Goal: Information Seeking & Learning: Check status

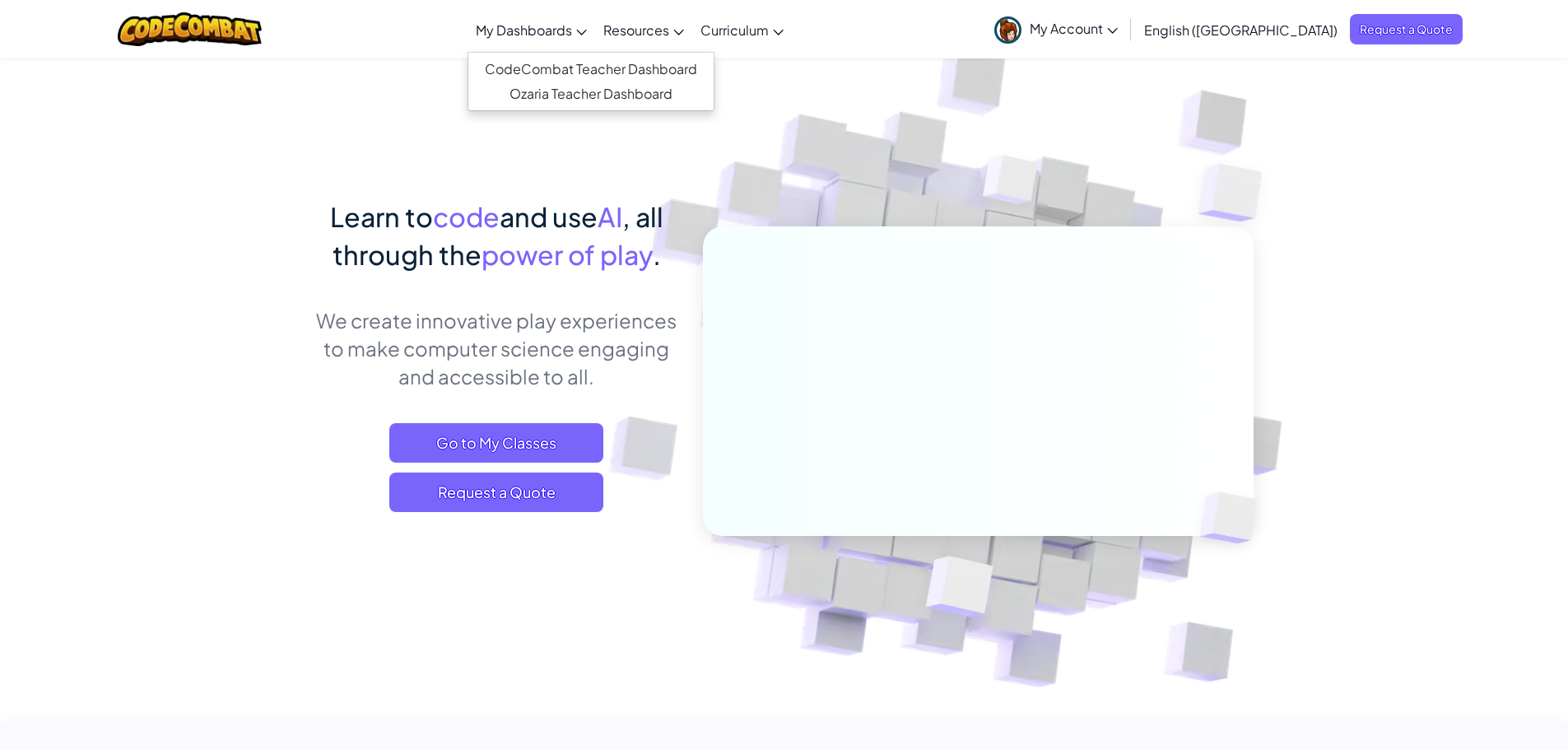
click at [595, 17] on link "My Dashboards" at bounding box center [532, 29] width 128 height 44
click at [641, 63] on link "CodeCombat Teacher Dashboard" at bounding box center [590, 69] width 245 height 24
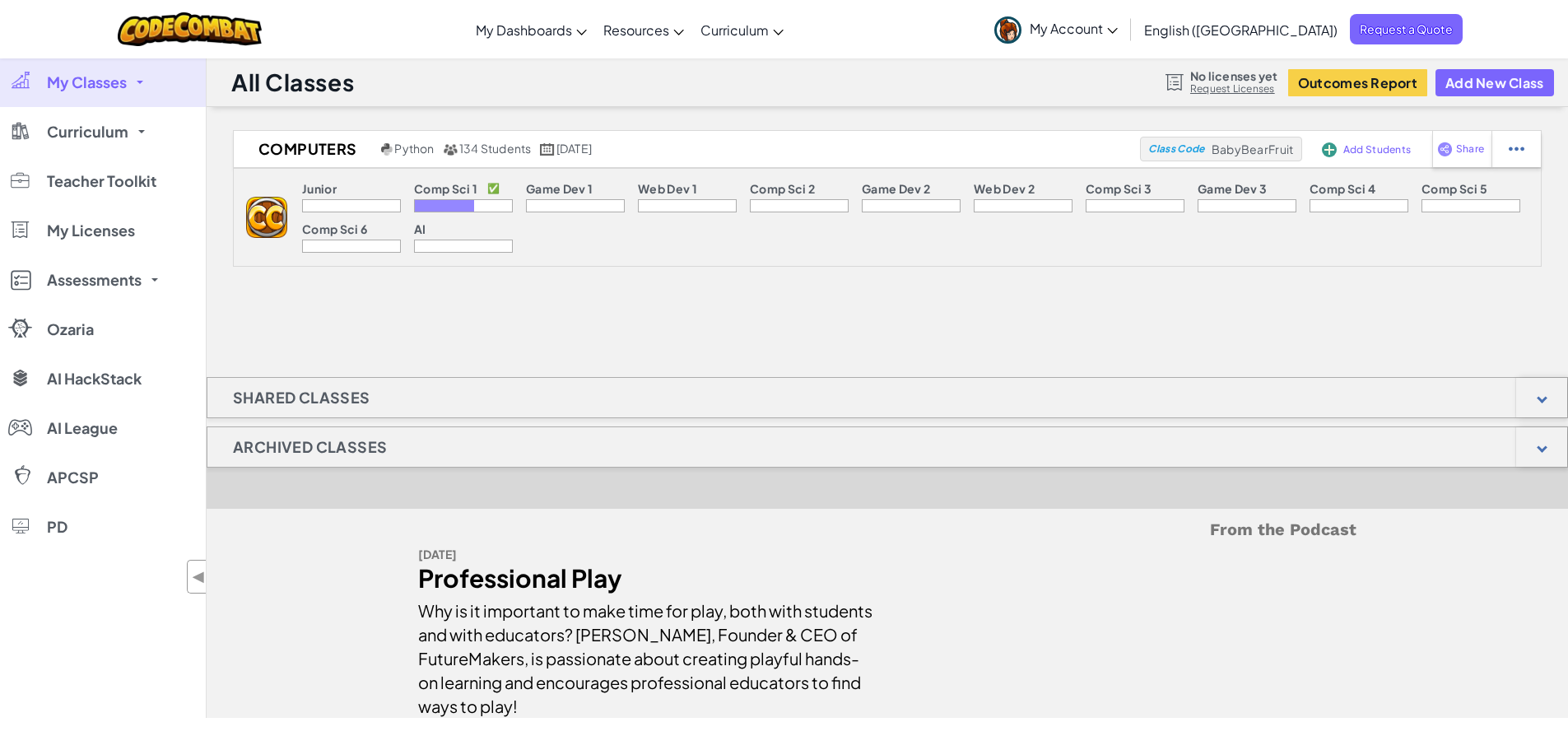
click at [88, 51] on div "Toggle navigation My Dashboards CodeCombat Teacher Dashboard Ozaria Teacher Das…" at bounding box center [784, 29] width 1576 height 58
click at [95, 65] on link "My Classes" at bounding box center [102, 82] width 206 height 50
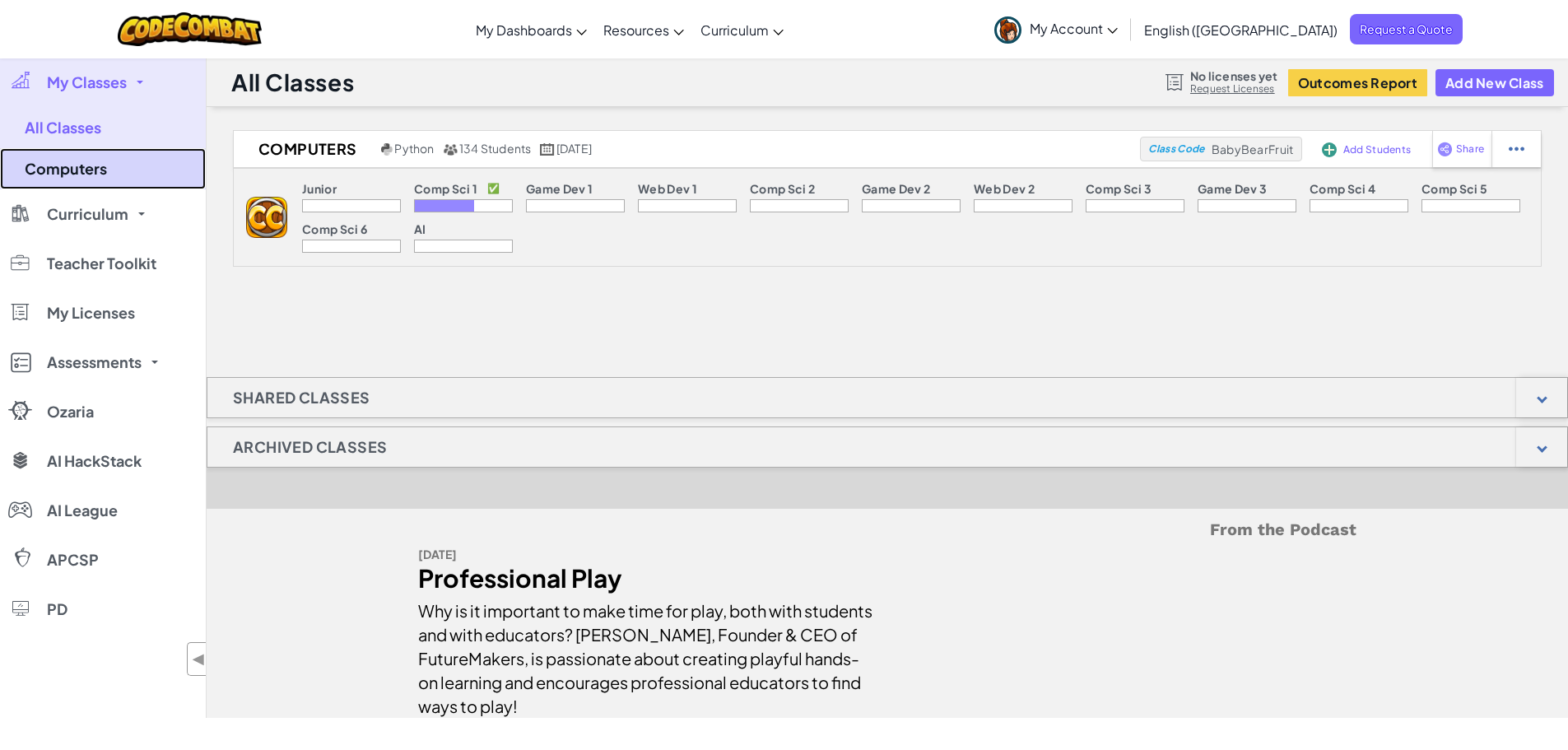
click at [114, 172] on link "Computers" at bounding box center [102, 169] width 206 height 41
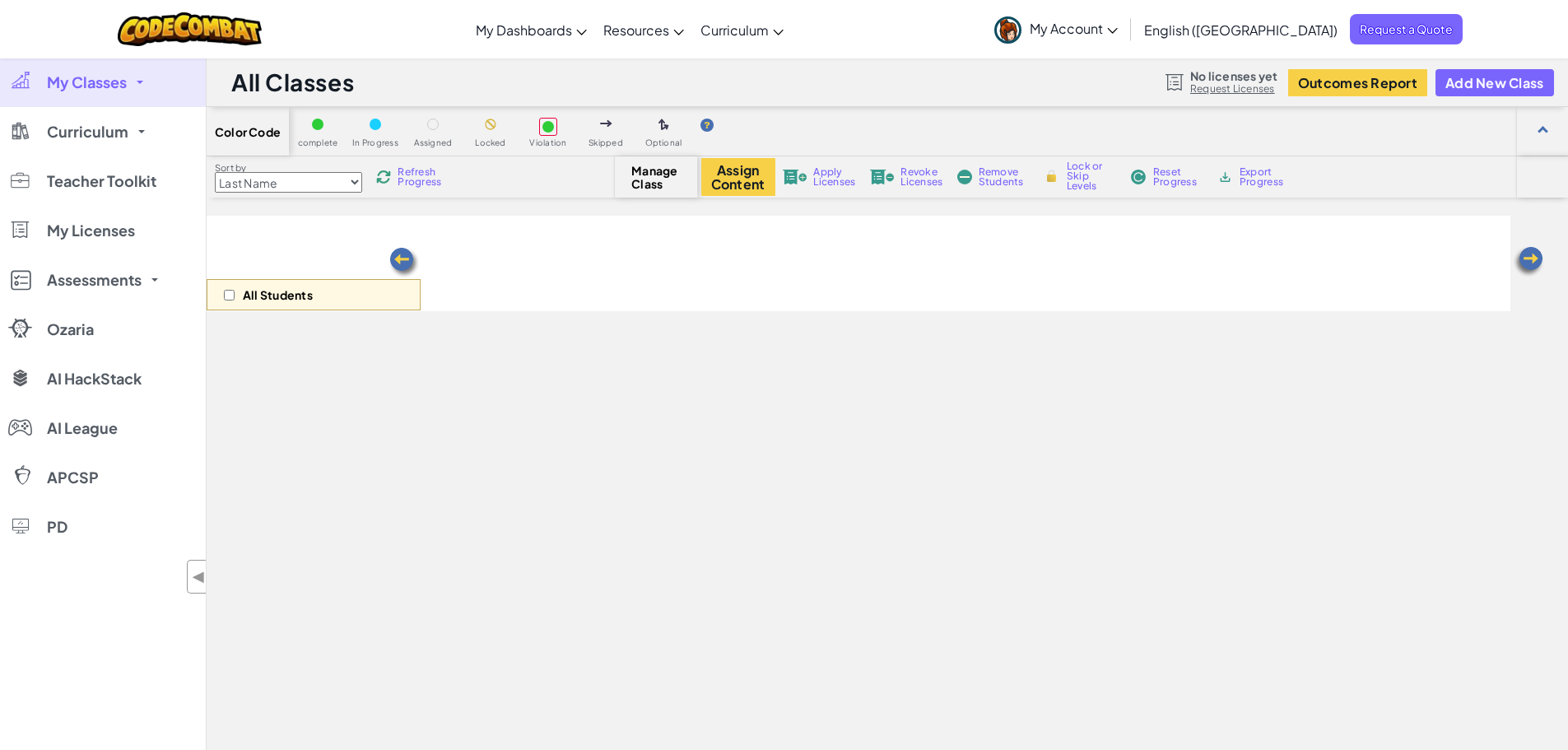
select select "560f1a9f22961295f9427742"
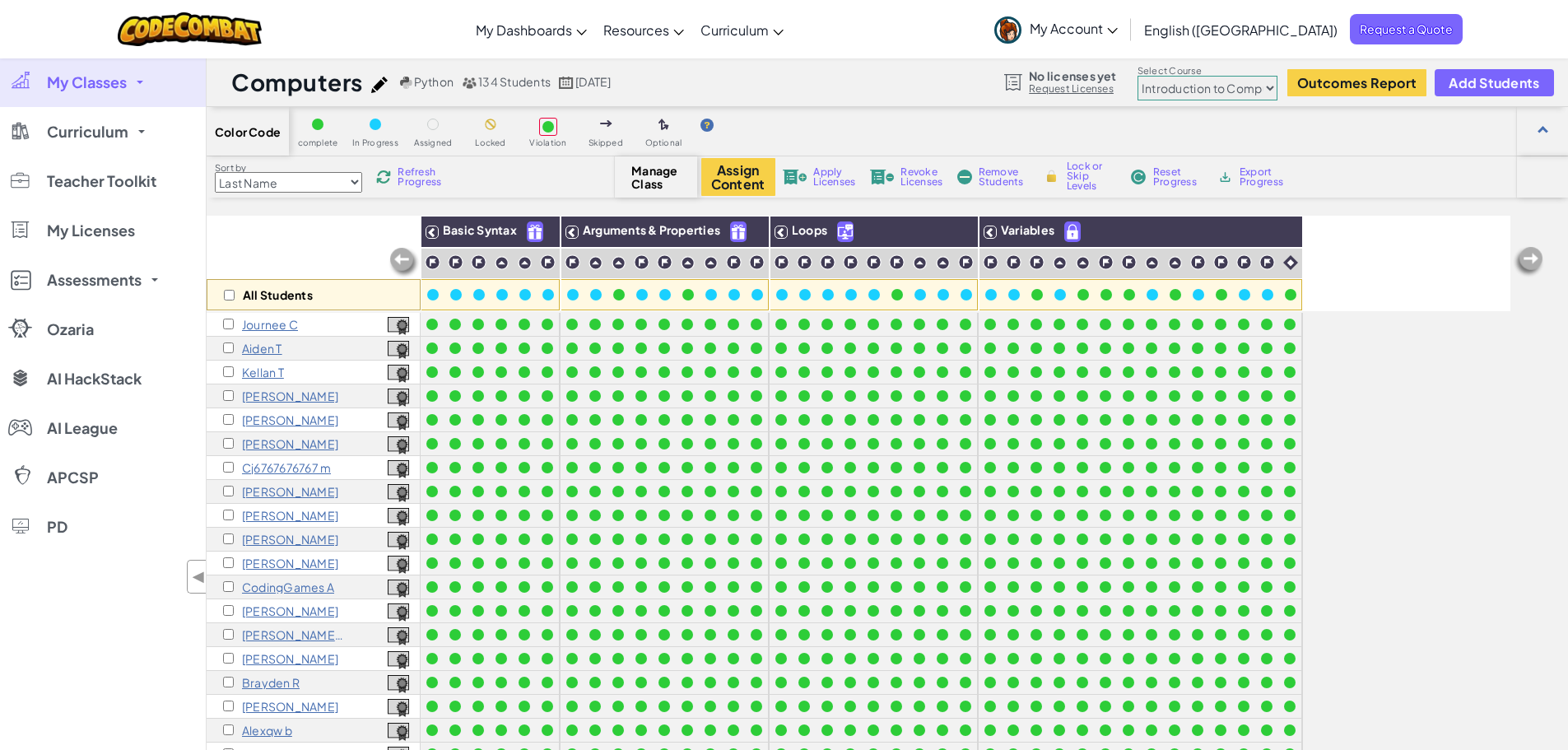
scroll to position [83, 0]
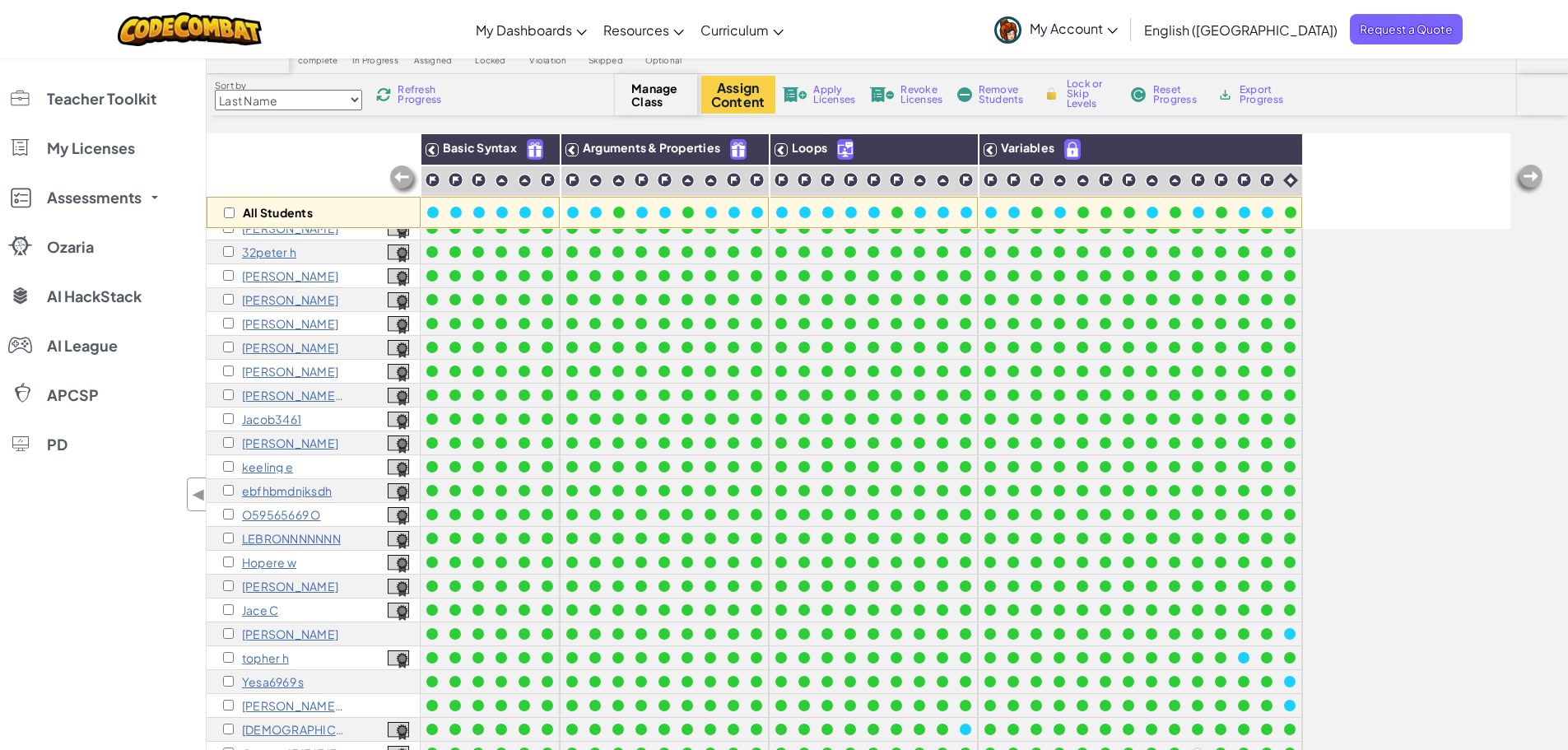
drag, startPoint x: 290, startPoint y: 275, endPoint x: 286, endPoint y: 301, distance: 26.3
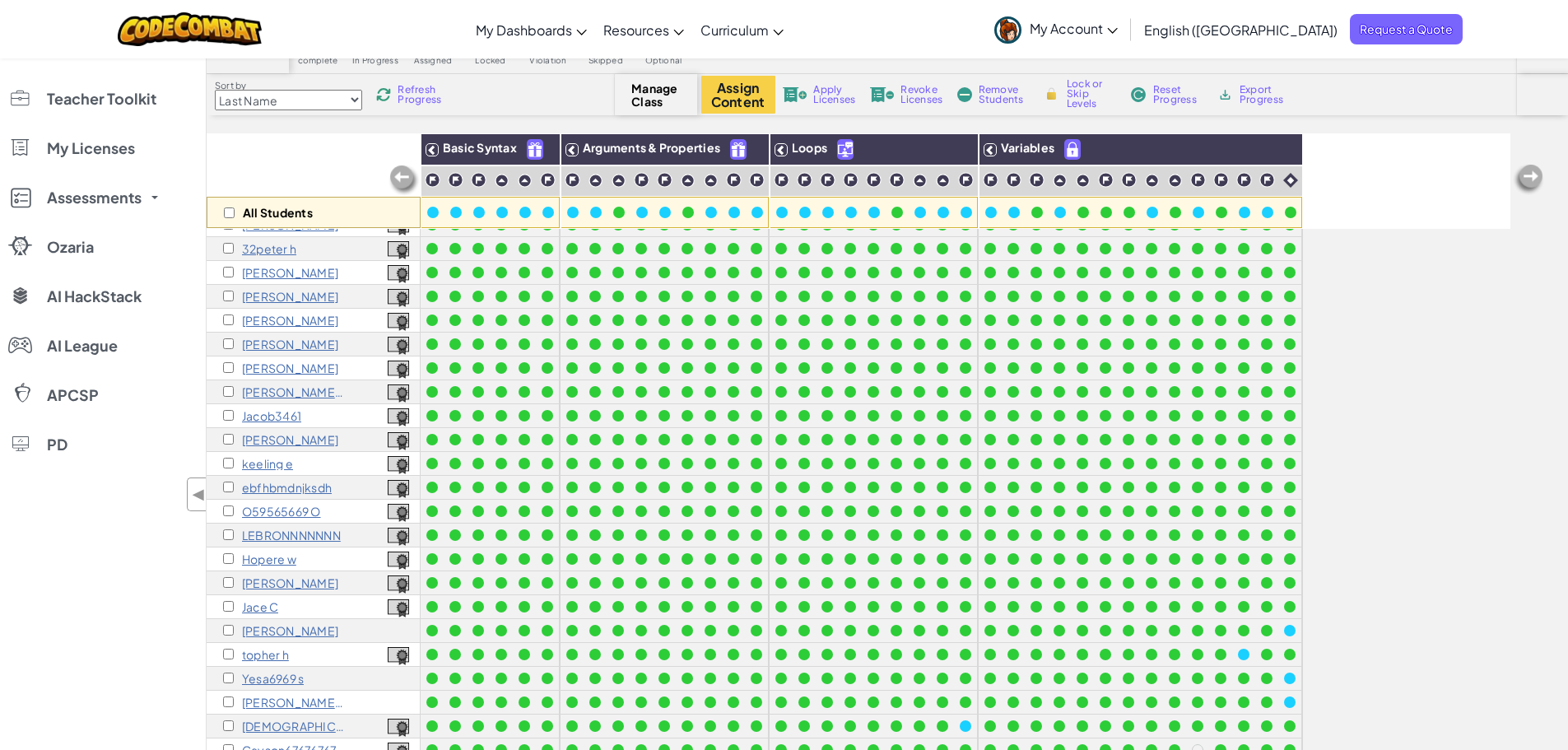
click at [272, 703] on p "[PERSON_NAME] s" at bounding box center [293, 702] width 102 height 13
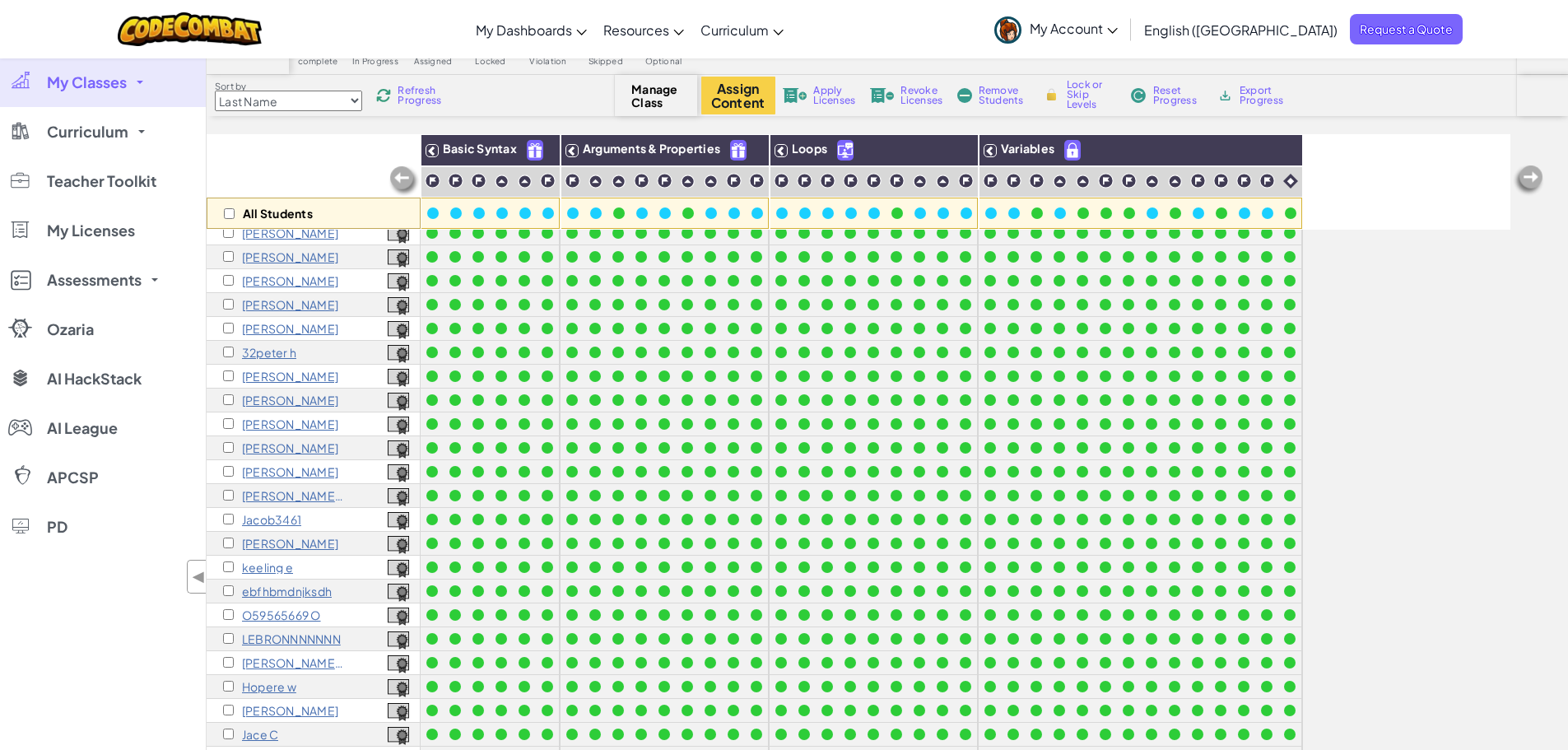
scroll to position [548, 0]
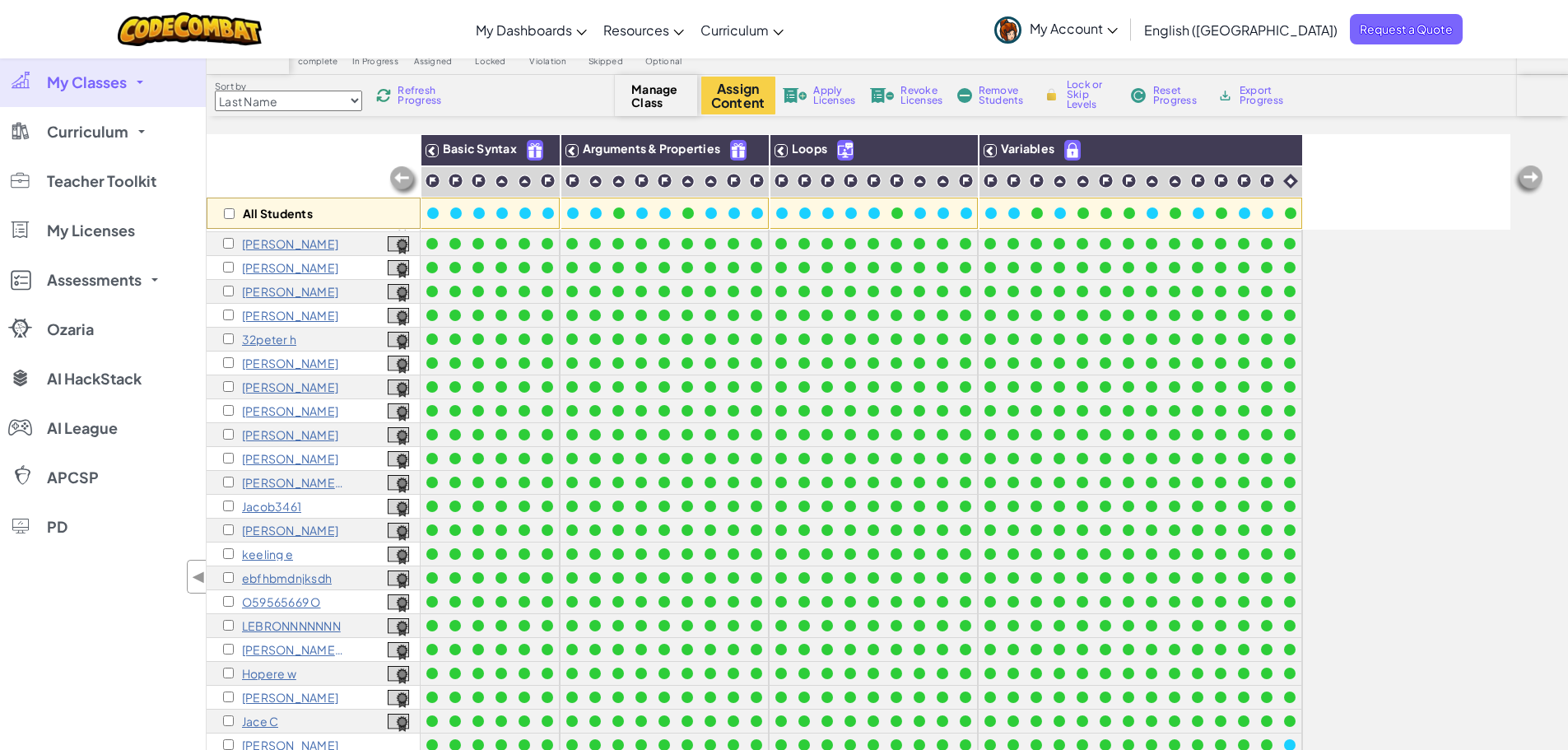
drag, startPoint x: 355, startPoint y: 571, endPoint x: 350, endPoint y: 599, distance: 28.4
click at [236, 654] on div "[PERSON_NAME] s" at bounding box center [284, 649] width 122 height 13
click at [253, 654] on p "[PERSON_NAME] s" at bounding box center [293, 649] width 102 height 13
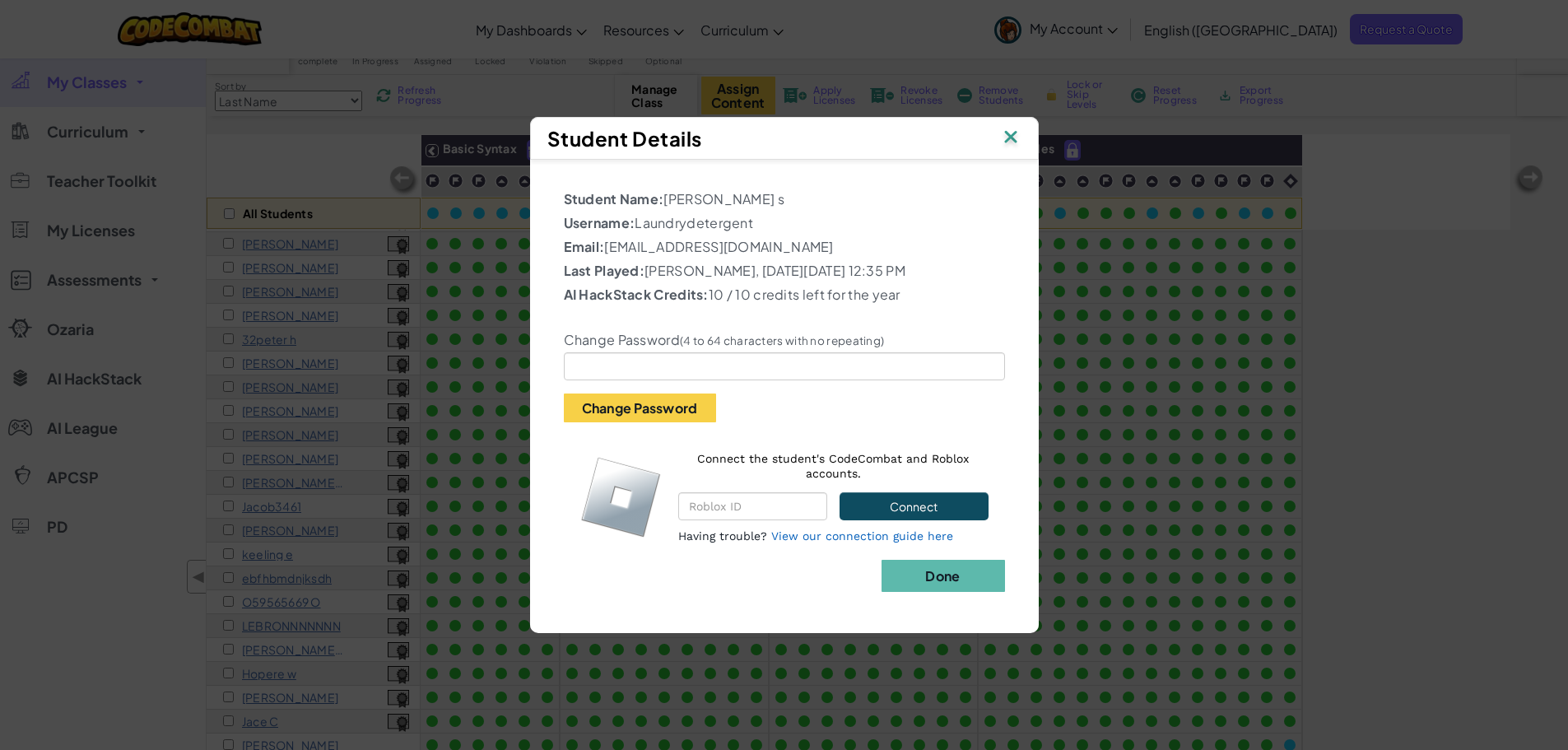
click at [1018, 126] on img at bounding box center [1010, 138] width 22 height 24
